Goal: Information Seeking & Learning: Learn about a topic

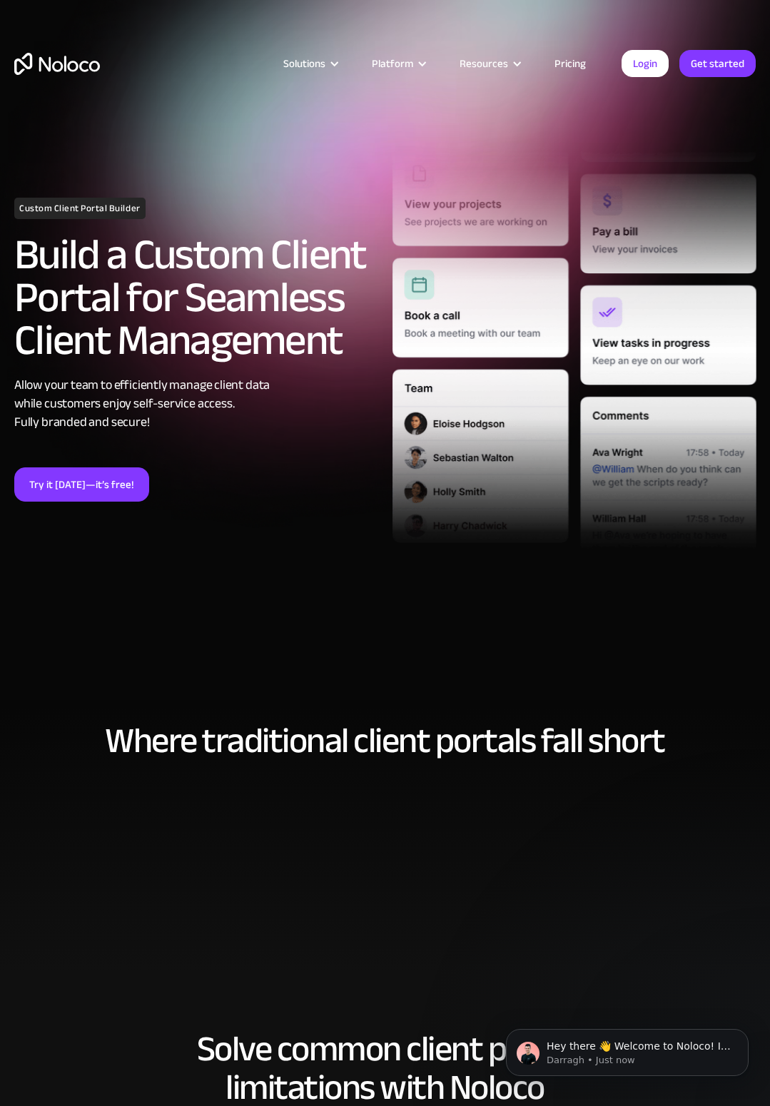
click at [572, 63] on link "Pricing" at bounding box center [570, 63] width 67 height 19
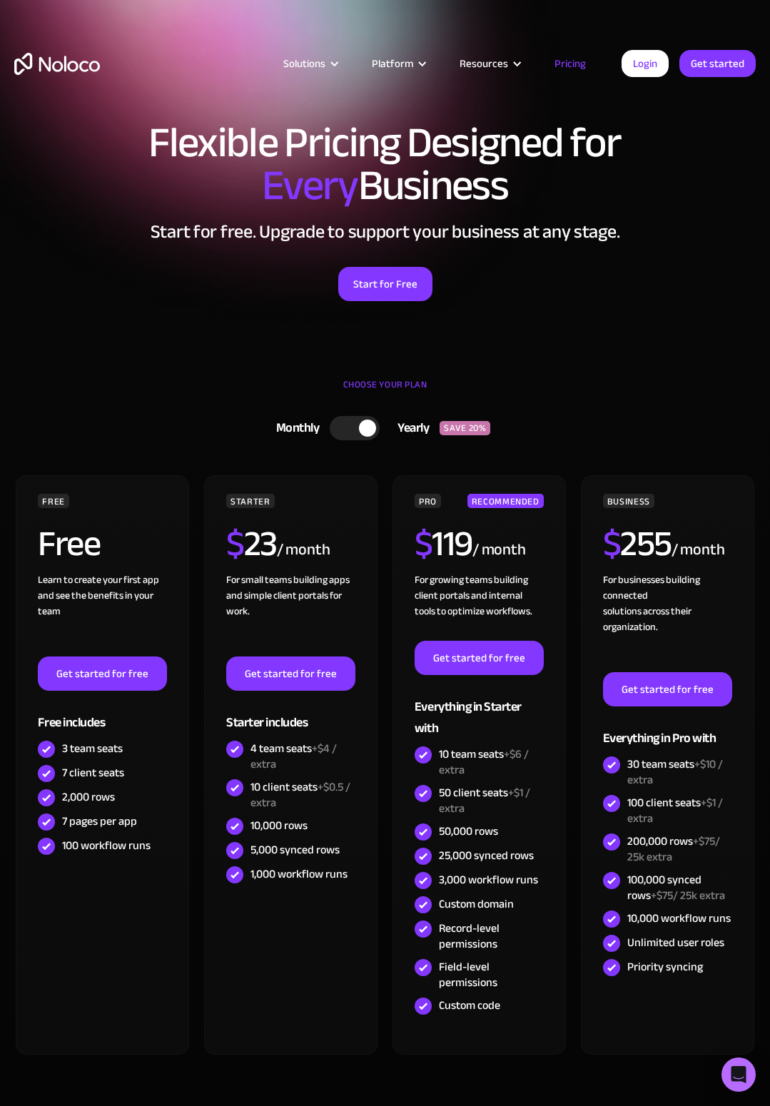
click at [40, 59] on img "home" at bounding box center [57, 64] width 86 height 22
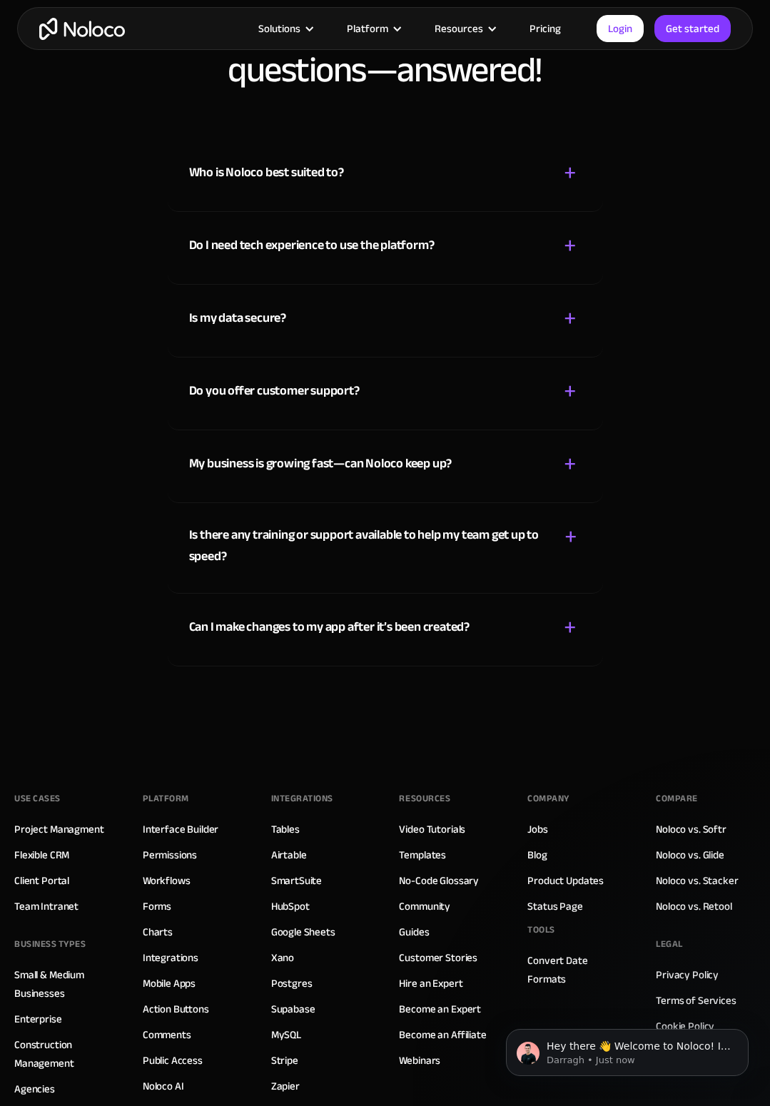
scroll to position [7019, 0]
